Goal: Task Accomplishment & Management: Manage account settings

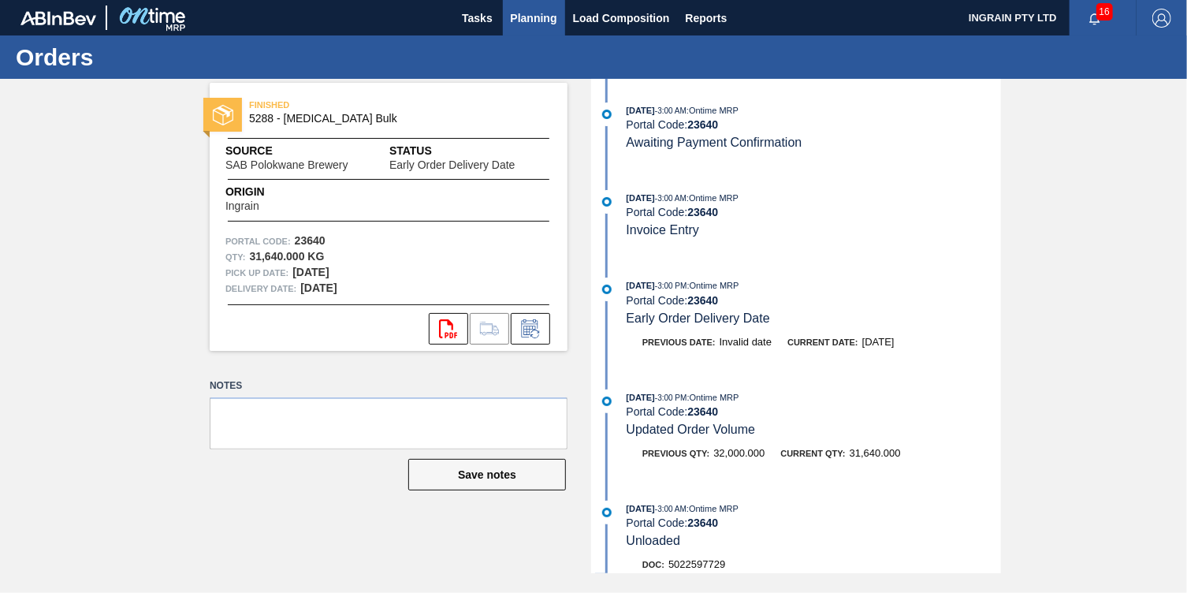
click at [523, 17] on span "Planning" at bounding box center [534, 18] width 47 height 19
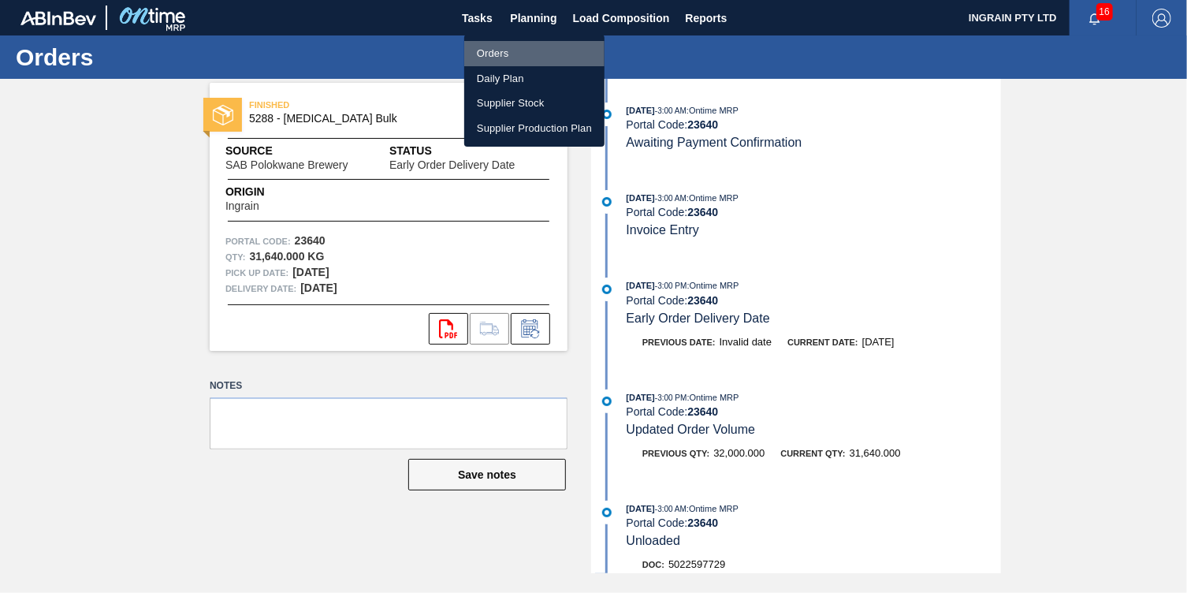
drag, startPoint x: 519, startPoint y: 52, endPoint x: 719, endPoint y: 58, distance: 200.3
click at [519, 52] on li "Orders" at bounding box center [534, 53] width 140 height 25
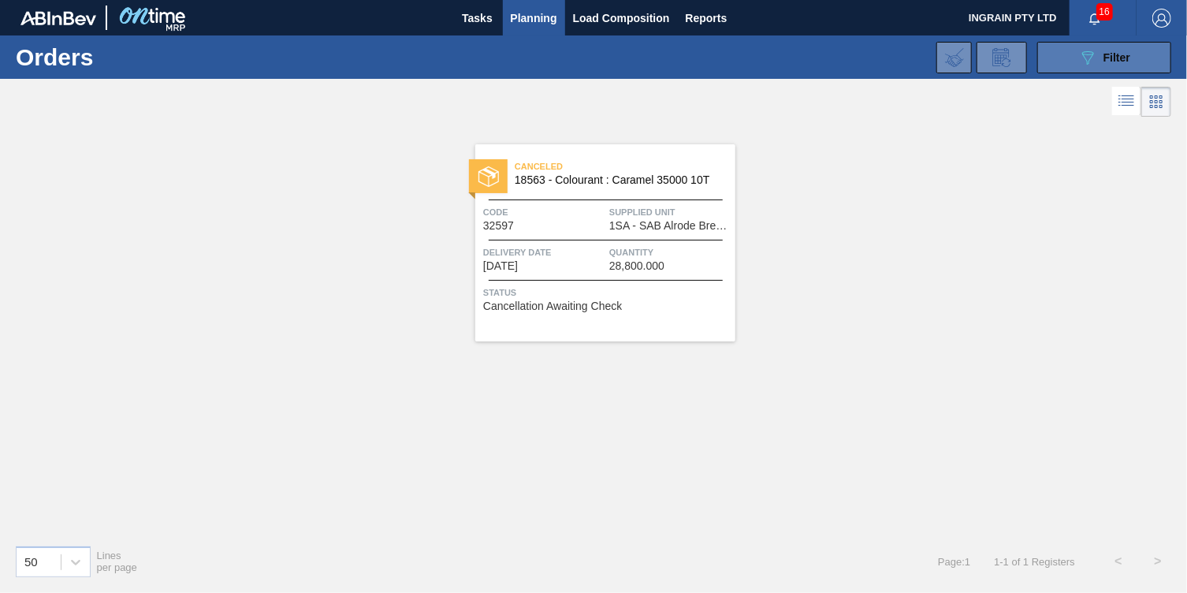
click at [1115, 62] on span "Filter" at bounding box center [1117, 57] width 27 height 13
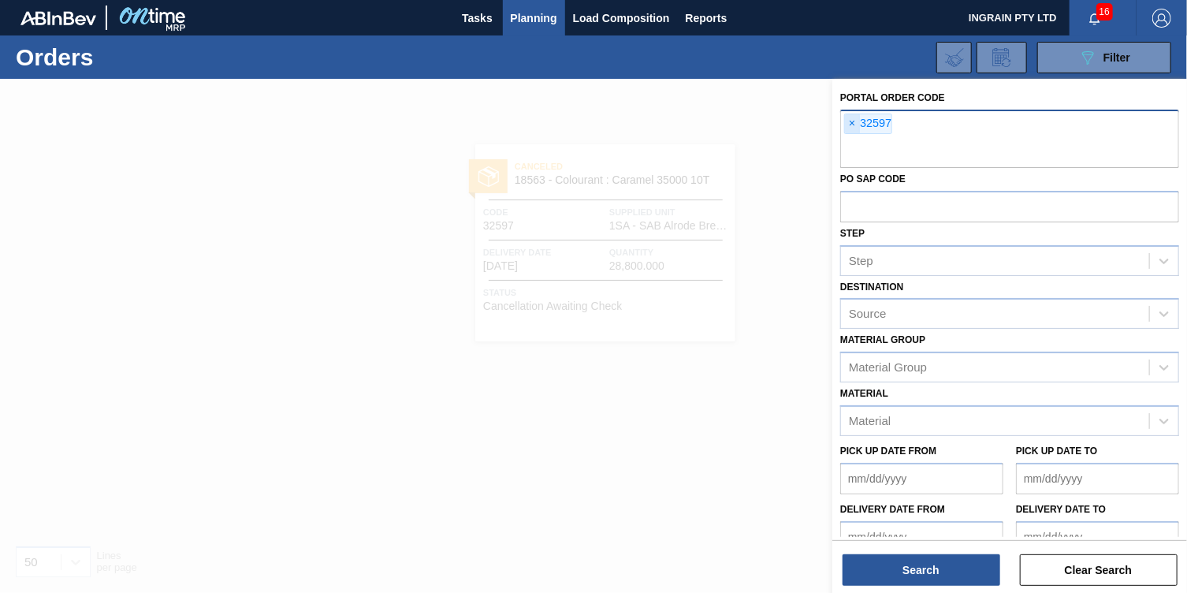
click at [848, 122] on span "×" at bounding box center [852, 123] width 15 height 19
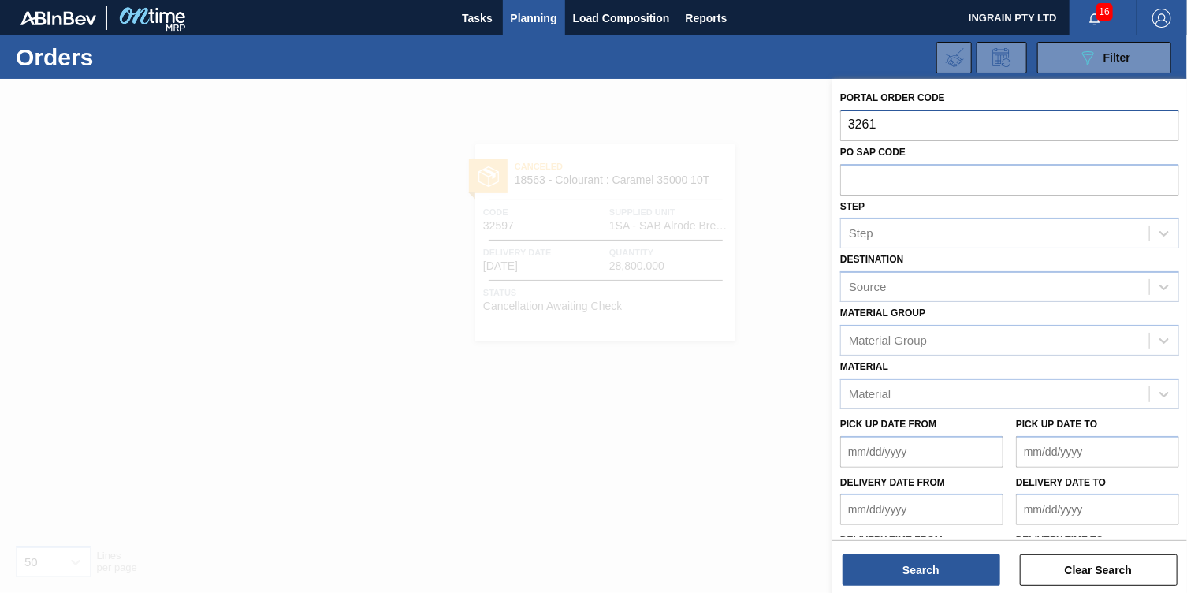
type input "32611"
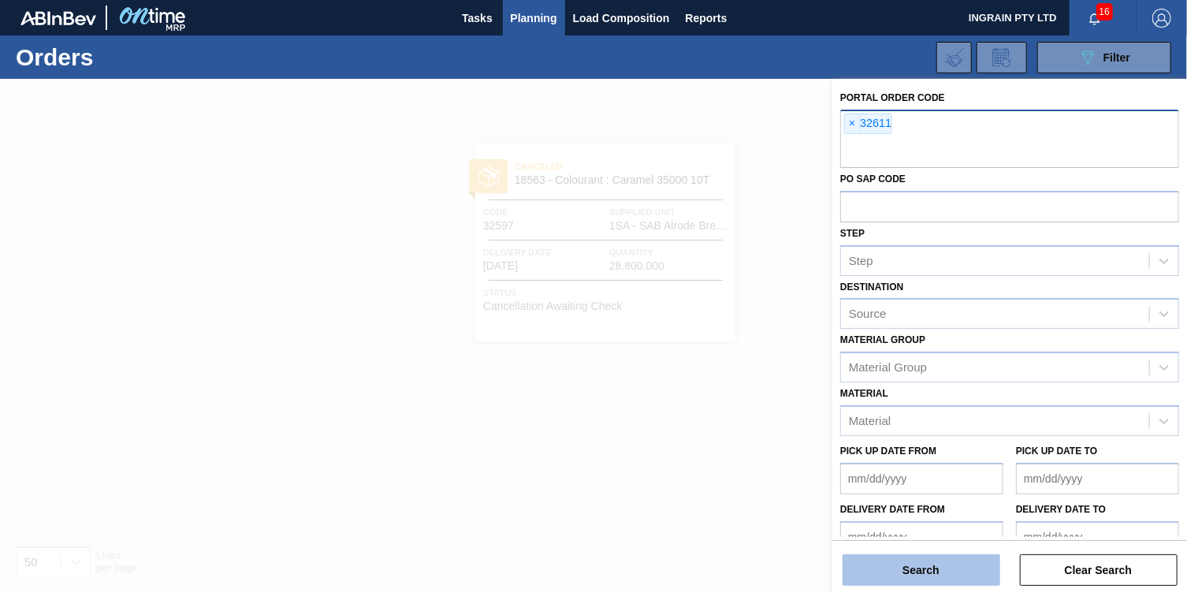
click at [954, 568] on button "Search" at bounding box center [922, 570] width 158 height 32
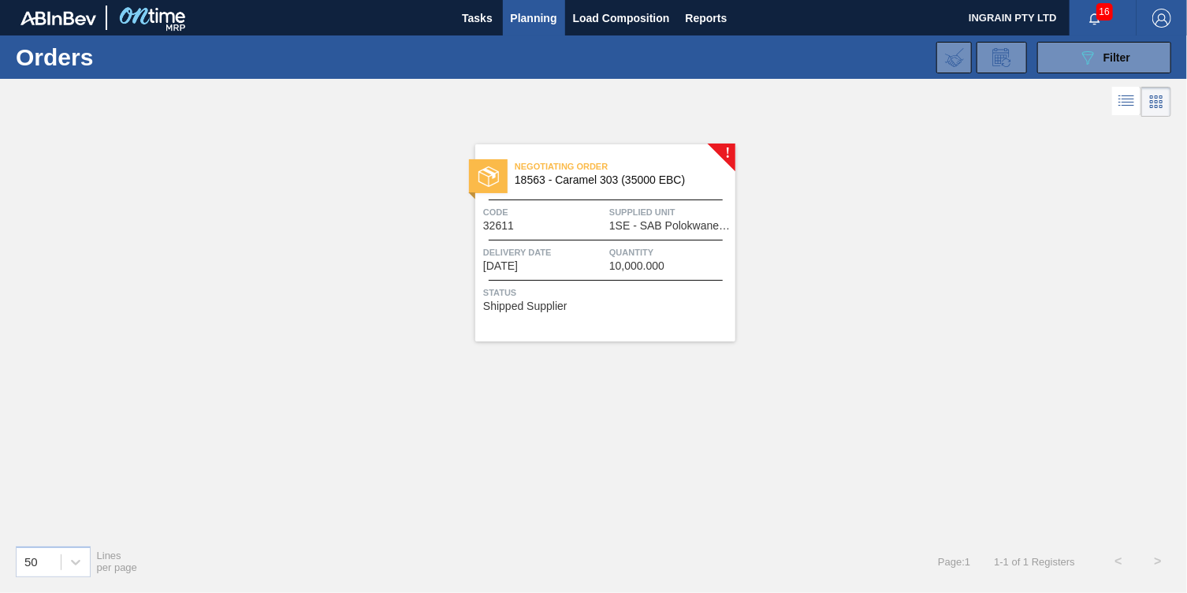
click at [650, 233] on div "Negotiating Order 18563 - Caramel 303 (35000 EBC) Code 32611 Supplied Unit 1SE …" at bounding box center [605, 242] width 260 height 197
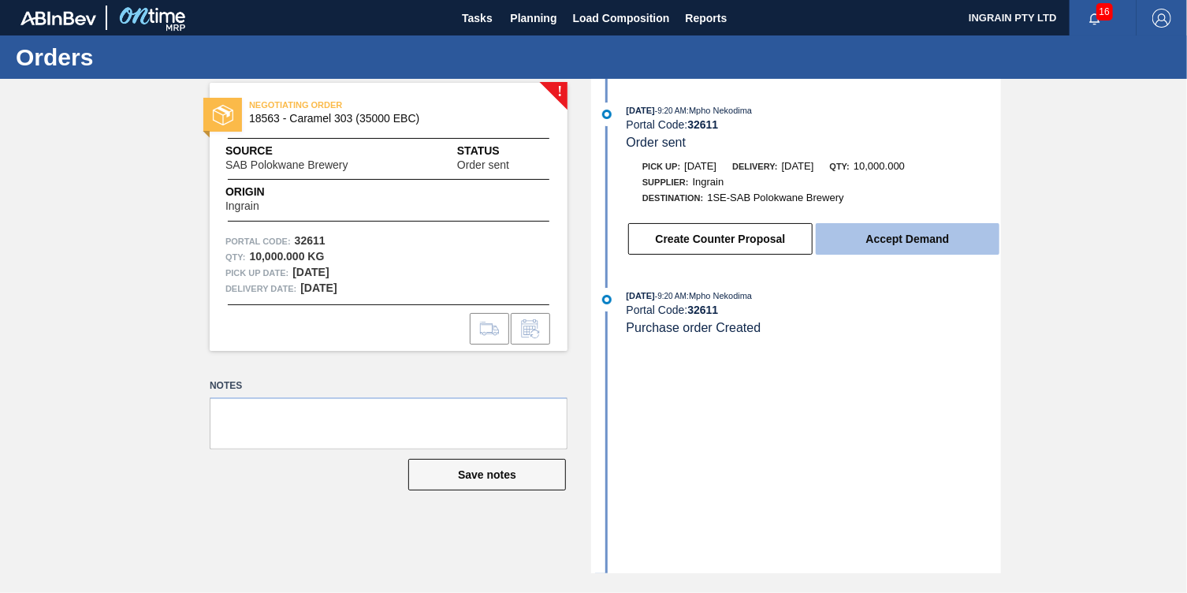
click at [846, 231] on button "Accept Demand" at bounding box center [908, 239] width 184 height 32
